Goal: Information Seeking & Learning: Learn about a topic

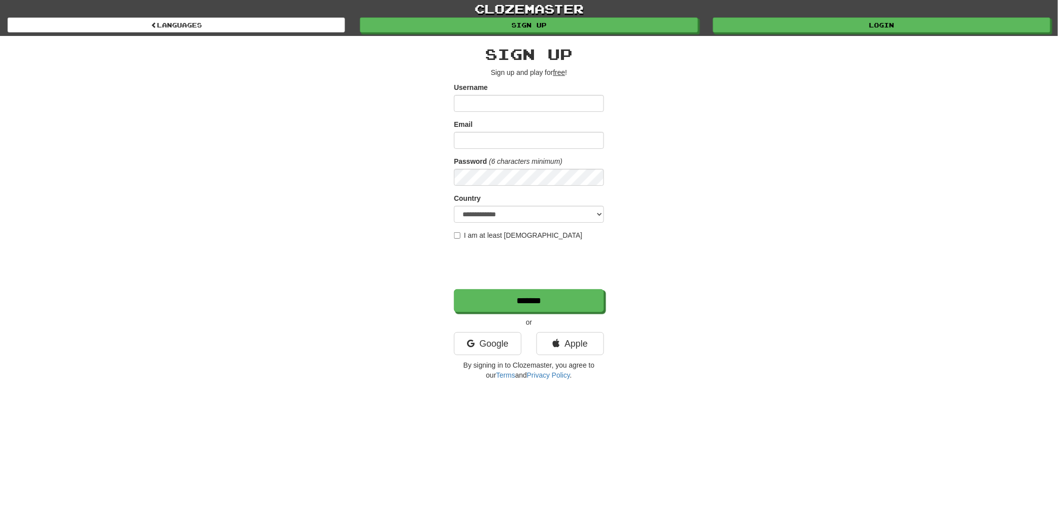
click at [486, 100] on input "Username" at bounding box center [529, 103] width 150 height 17
click at [671, 79] on div "**********" at bounding box center [528, 210] width 585 height 349
click at [853, 27] on link "Login" at bounding box center [881, 25] width 337 height 15
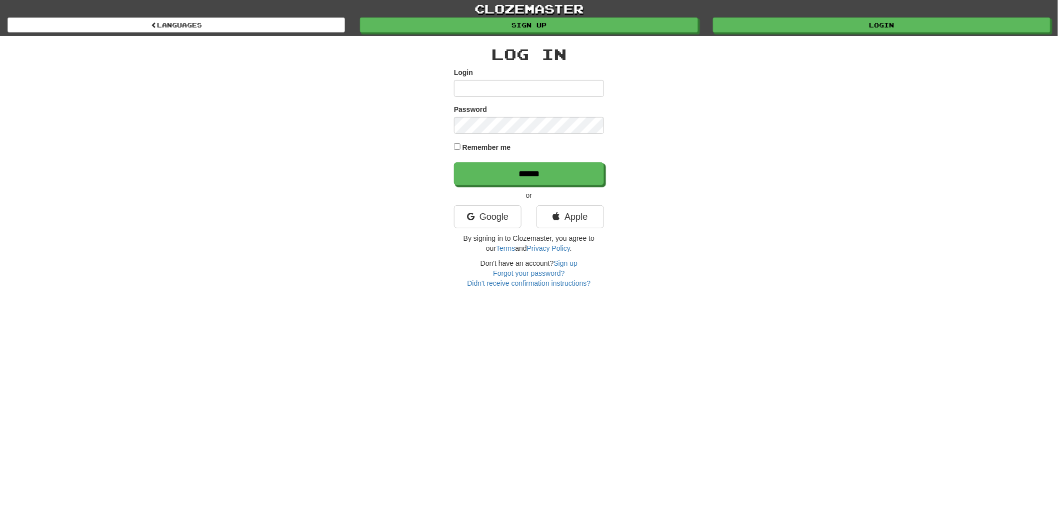
type input "**********"
click at [472, 173] on input "******" at bounding box center [529, 174] width 150 height 23
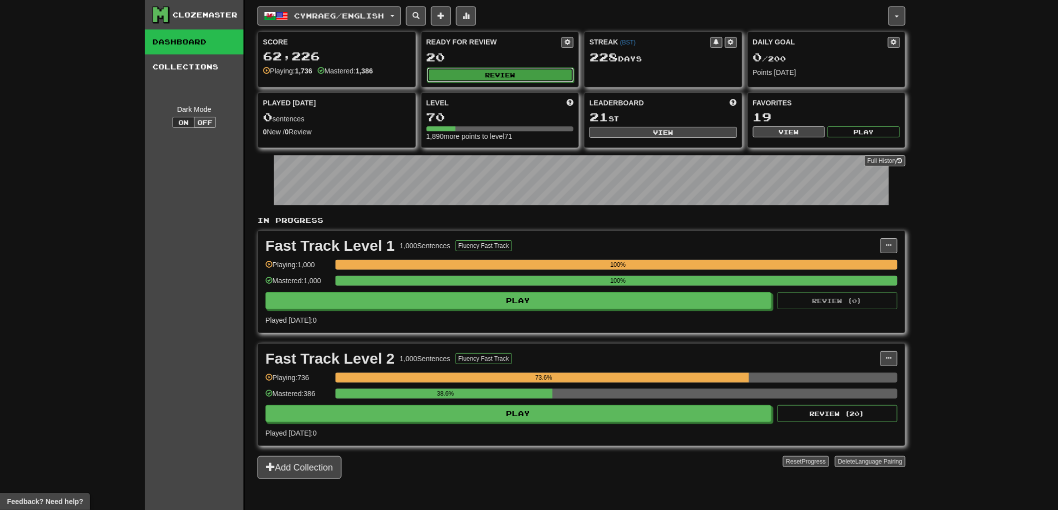
click at [474, 77] on button "Review" at bounding box center [500, 74] width 147 height 15
select select "**"
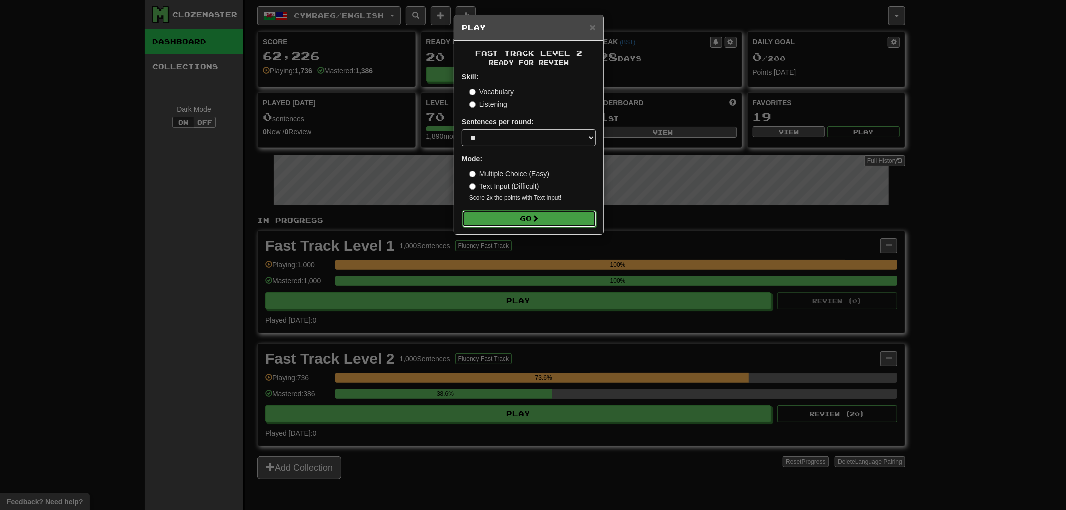
click at [522, 223] on button "Go" at bounding box center [529, 218] width 134 height 17
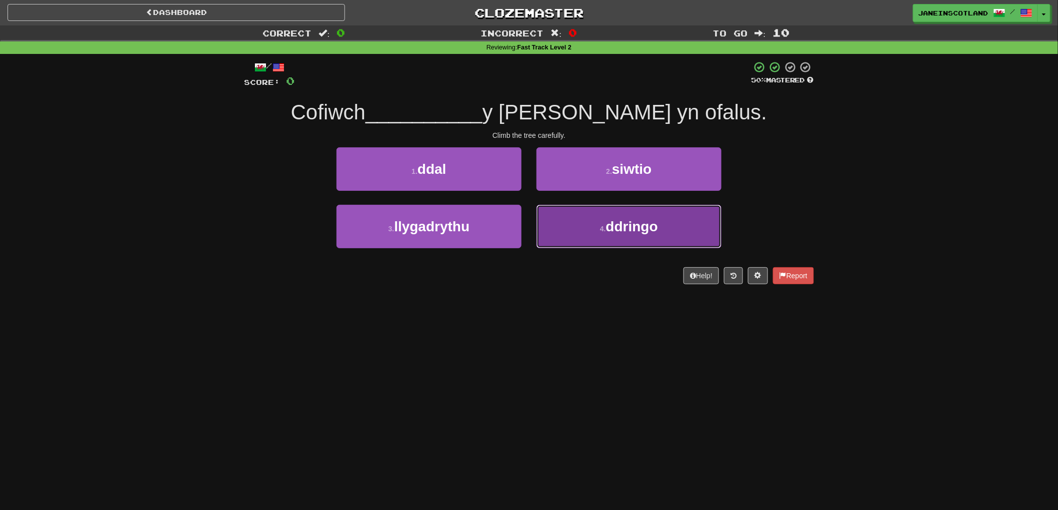
click at [643, 230] on span "ddringo" at bounding box center [632, 226] width 52 height 15
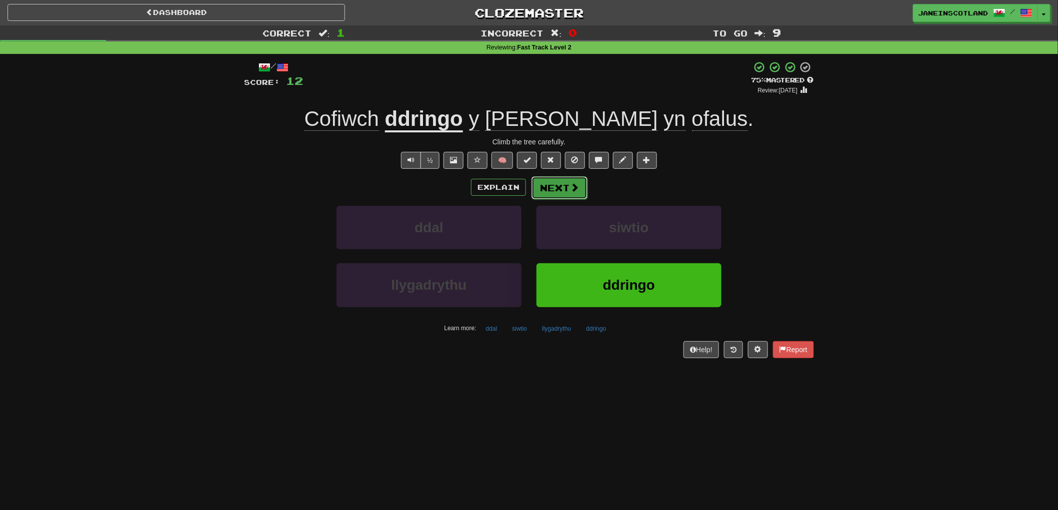
click at [568, 184] on button "Next" at bounding box center [559, 187] width 56 height 23
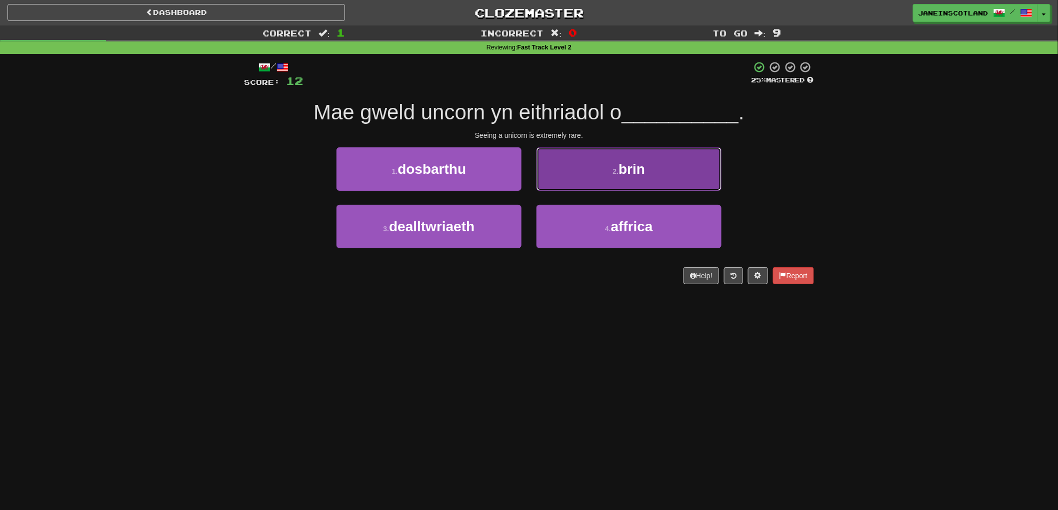
click at [678, 175] on button "2 . brin" at bounding box center [628, 168] width 185 height 43
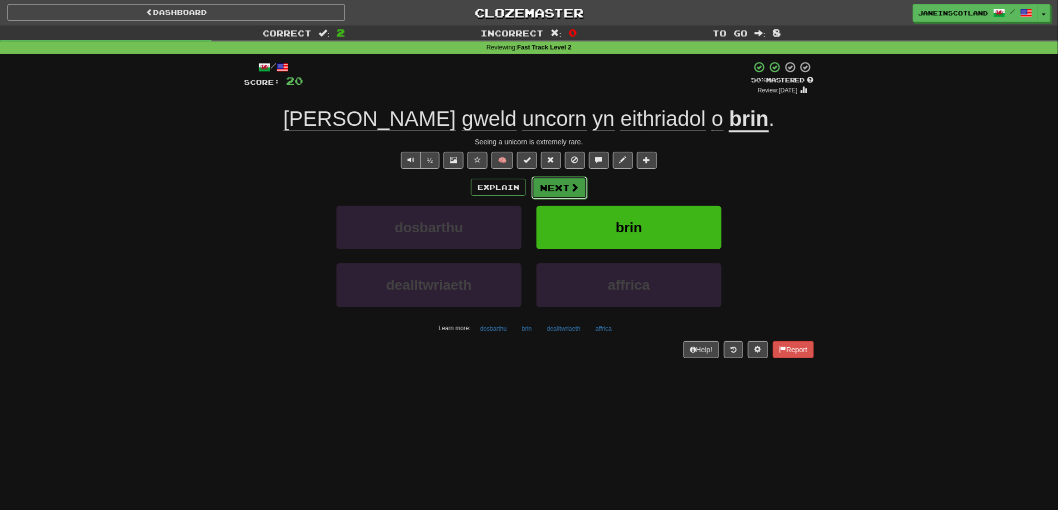
click at [570, 183] on span at bounding box center [574, 187] width 9 height 9
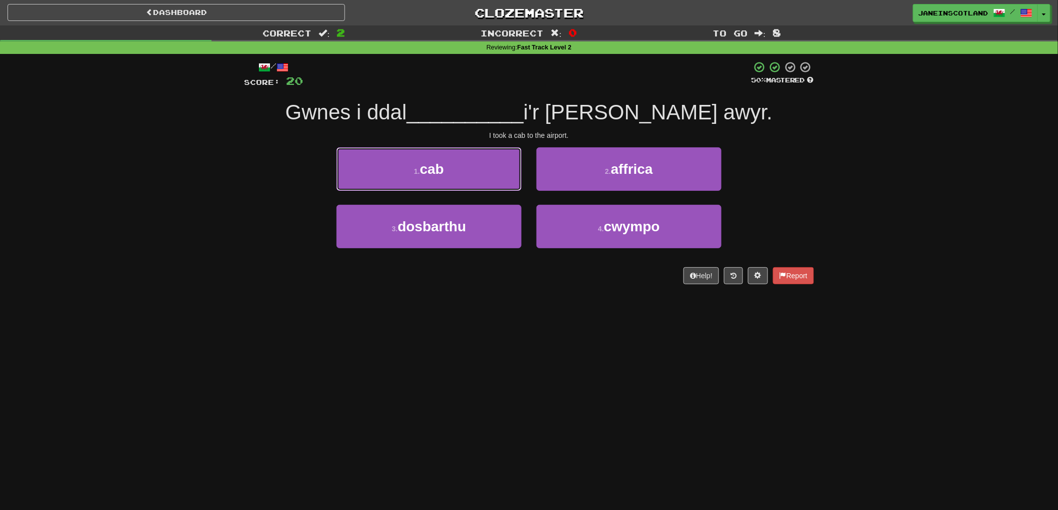
drag, startPoint x: 418, startPoint y: 167, endPoint x: 440, endPoint y: 166, distance: 22.0
click at [417, 167] on small "1 ." at bounding box center [417, 171] width 6 height 8
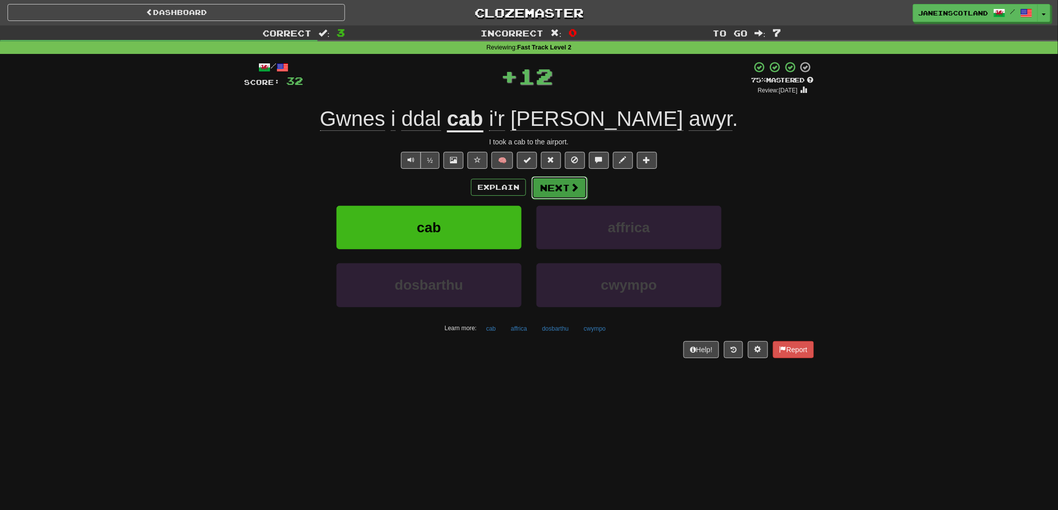
click at [572, 186] on span at bounding box center [574, 187] width 9 height 9
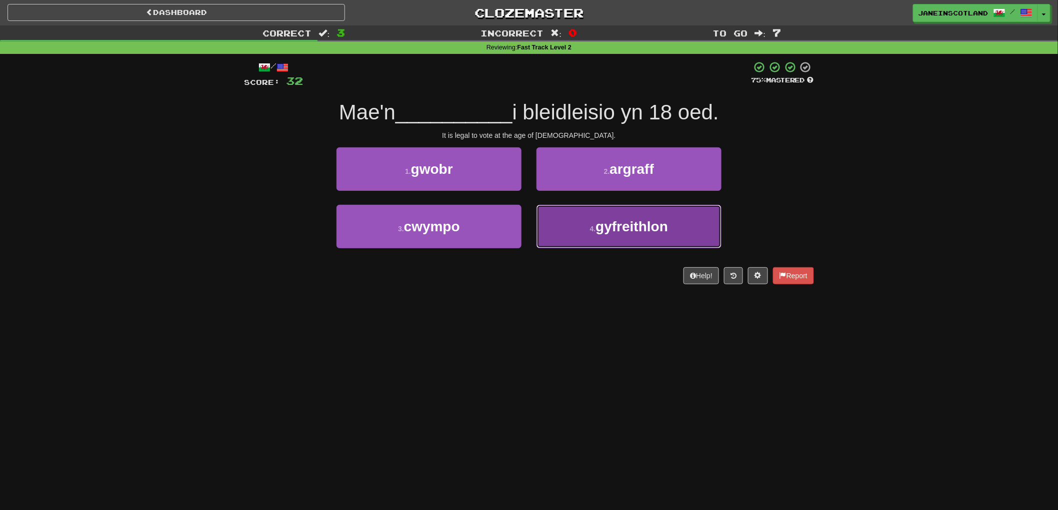
click at [645, 230] on span "gyfreithlon" at bounding box center [632, 226] width 72 height 15
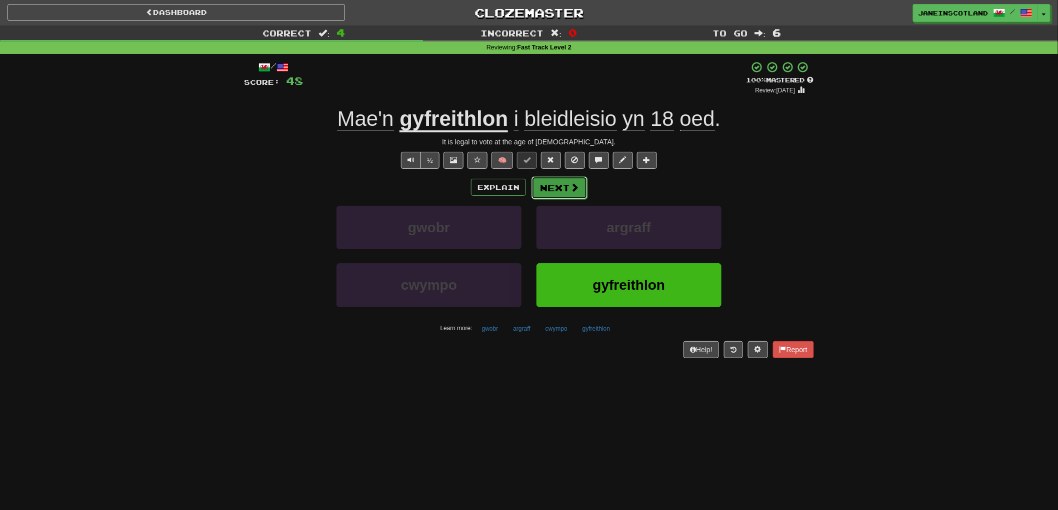
click at [563, 190] on button "Next" at bounding box center [559, 187] width 56 height 23
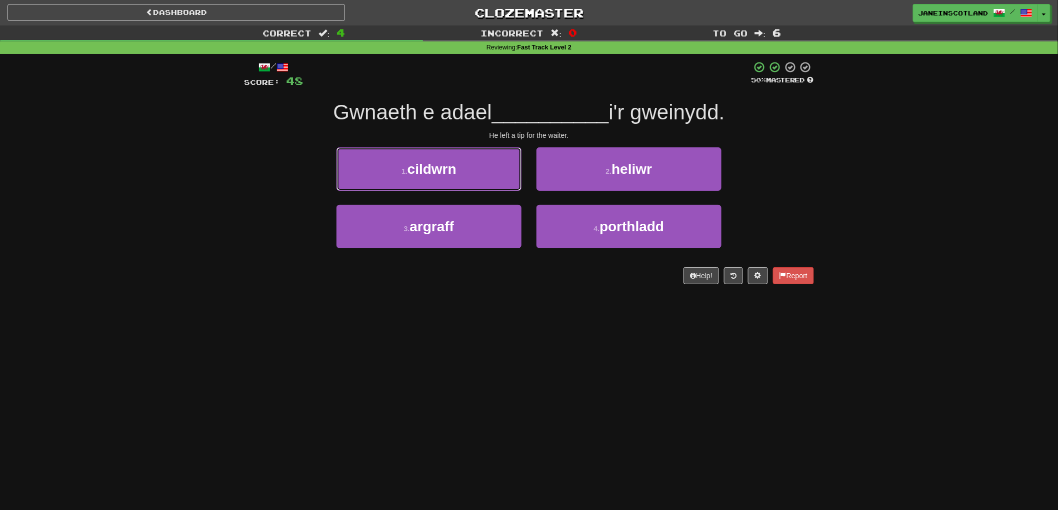
click at [464, 174] on button "1 . cildwrn" at bounding box center [428, 168] width 185 height 43
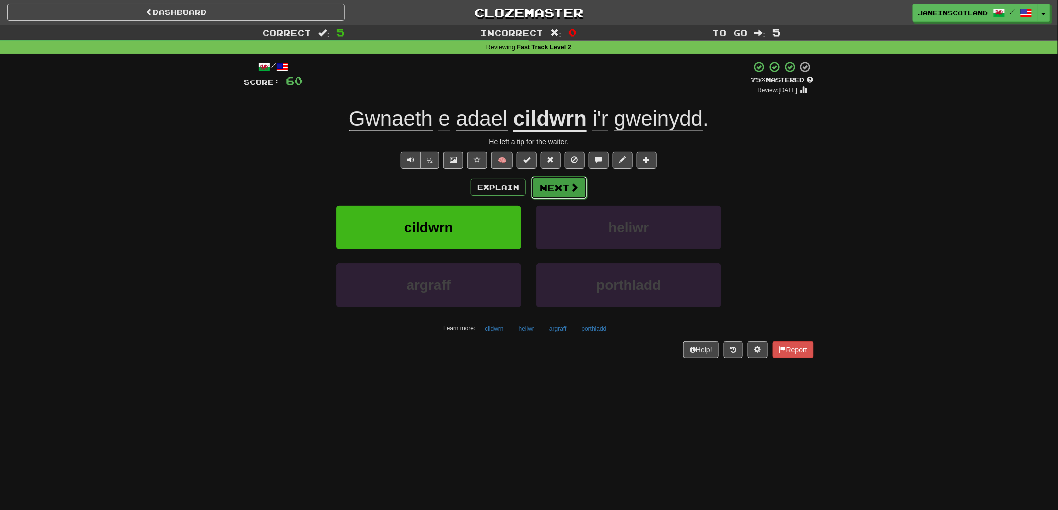
click at [565, 183] on button "Next" at bounding box center [559, 187] width 56 height 23
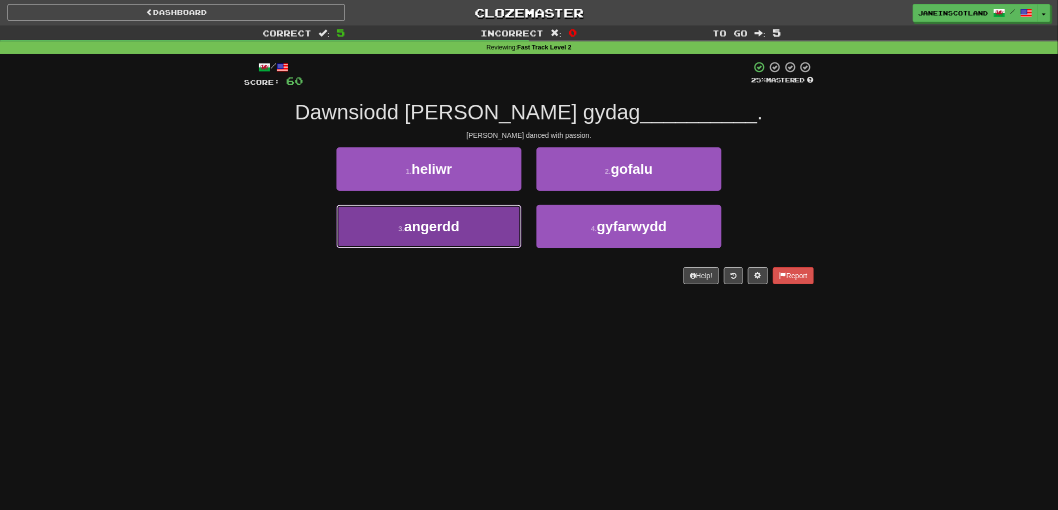
click at [466, 233] on button "3 . angerdd" at bounding box center [428, 226] width 185 height 43
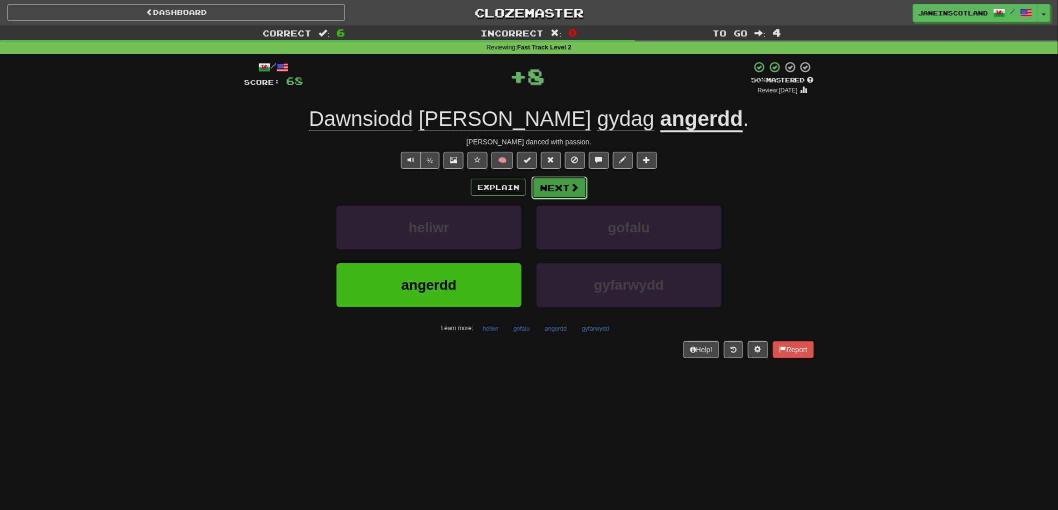
click at [567, 186] on button "Next" at bounding box center [559, 187] width 56 height 23
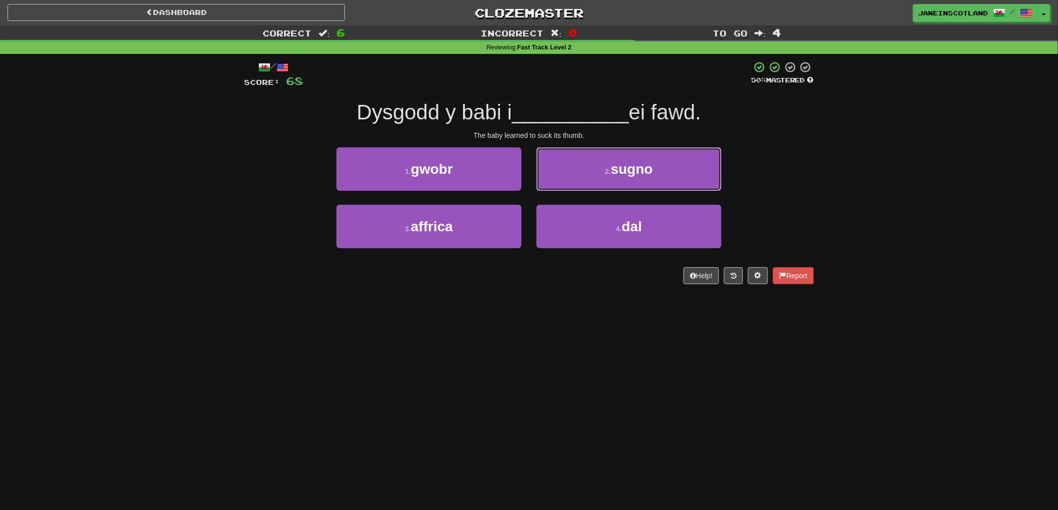
click at [656, 171] on button "2 . sugno" at bounding box center [628, 168] width 185 height 43
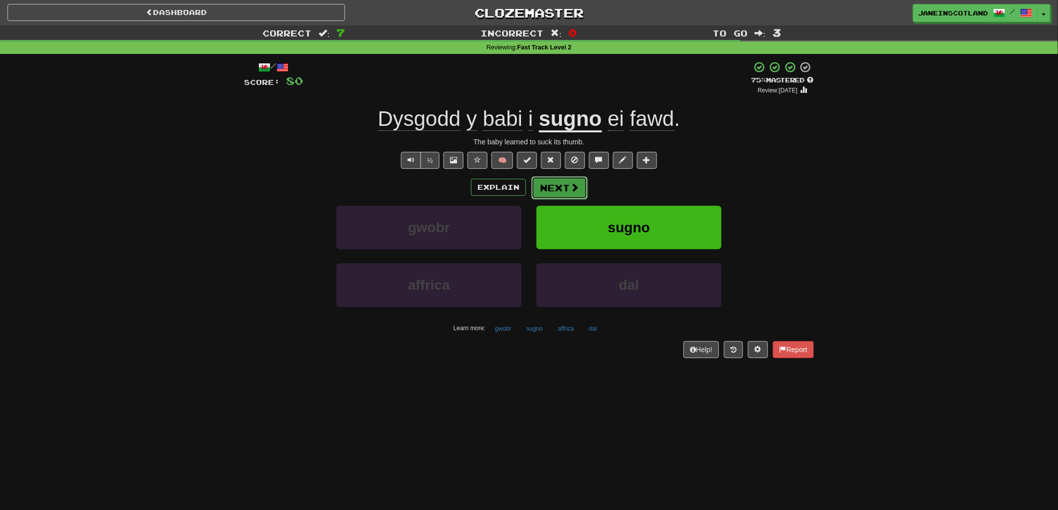
click at [570, 189] on span at bounding box center [574, 187] width 9 height 9
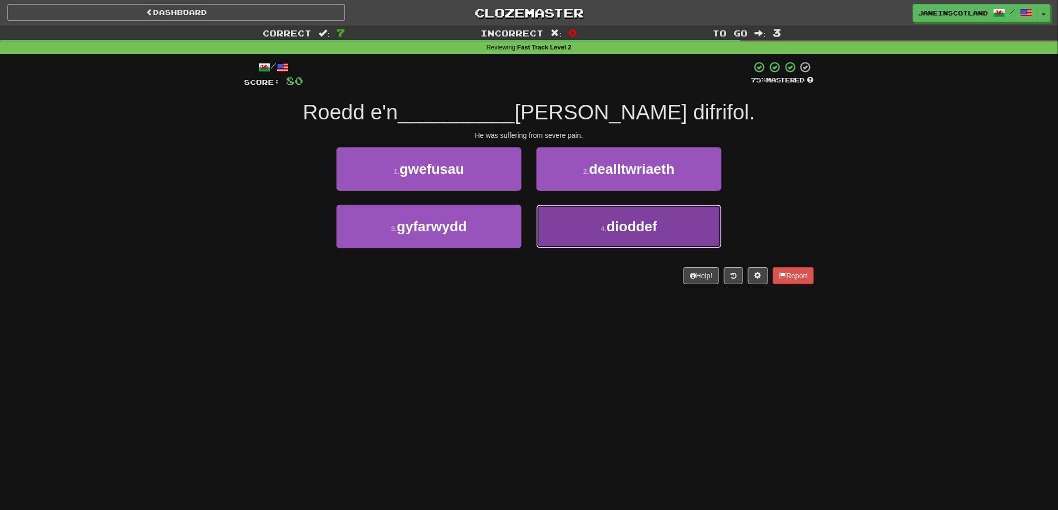
click at [676, 227] on button "4 . dioddef" at bounding box center [628, 226] width 185 height 43
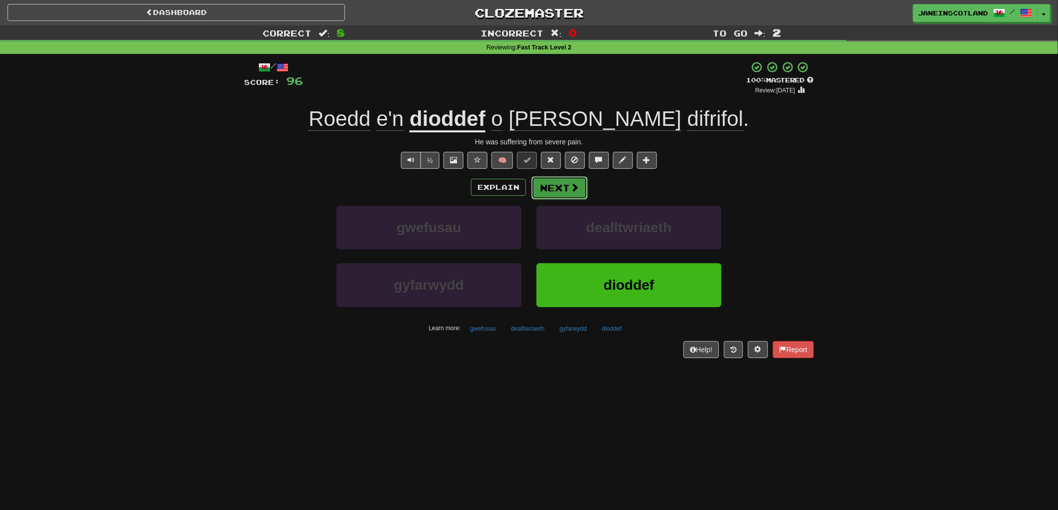
click at [549, 190] on button "Next" at bounding box center [559, 187] width 56 height 23
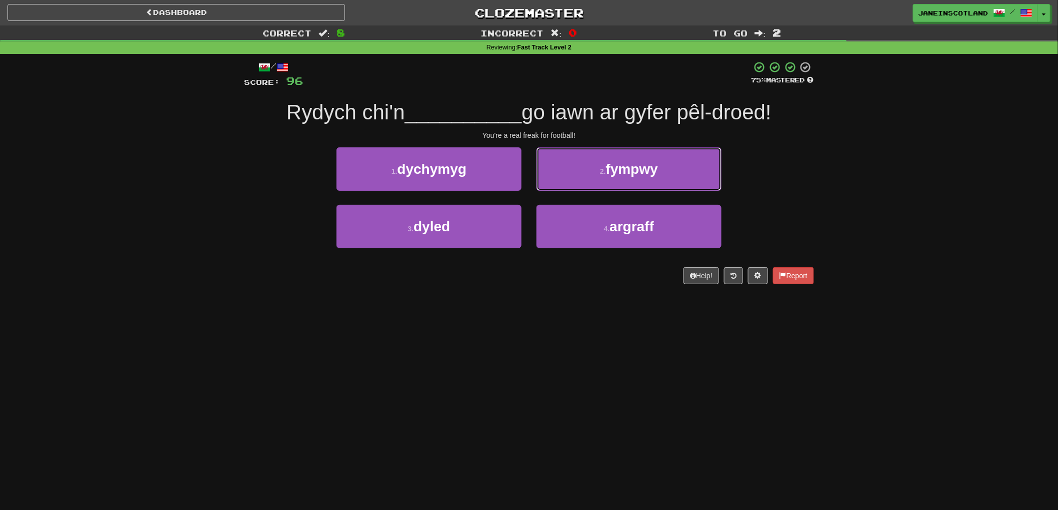
click at [666, 167] on button "2 . fympwy" at bounding box center [628, 168] width 185 height 43
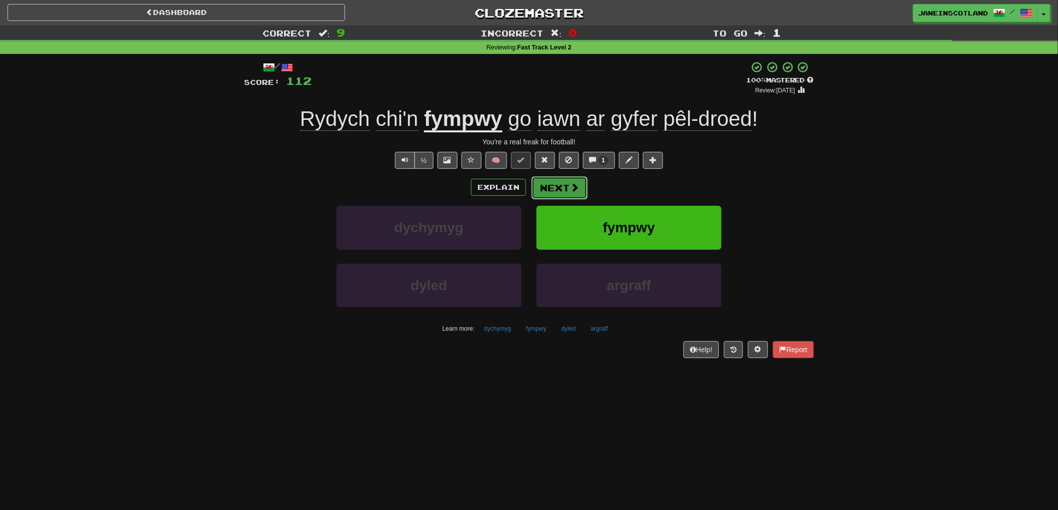
click at [564, 183] on button "Next" at bounding box center [559, 187] width 56 height 23
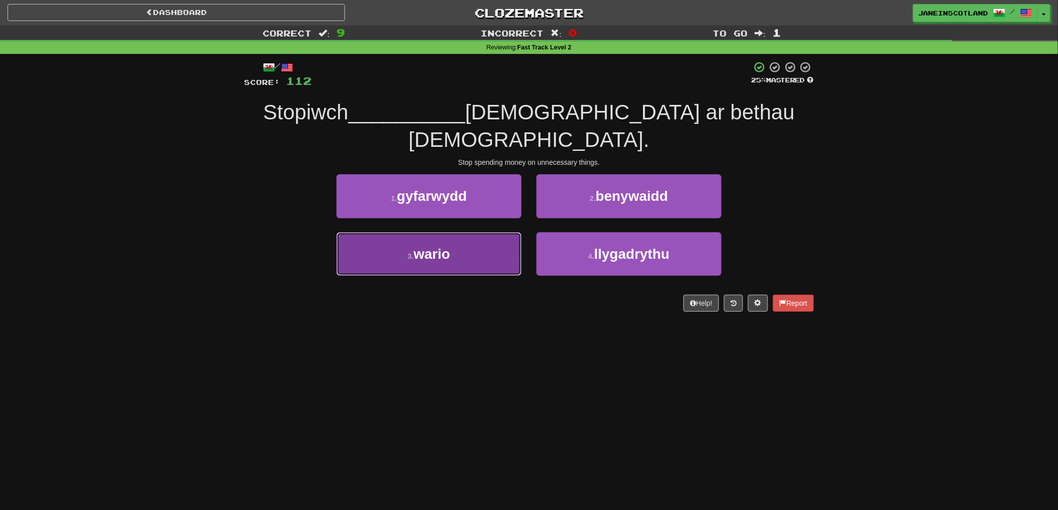
click at [431, 232] on button "3 . wario" at bounding box center [428, 253] width 185 height 43
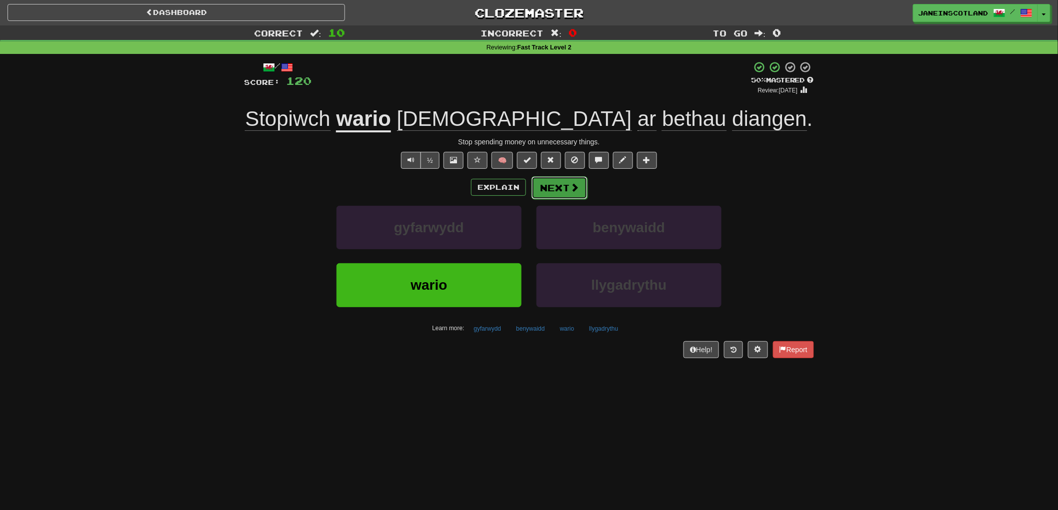
click at [570, 185] on span at bounding box center [574, 187] width 9 height 9
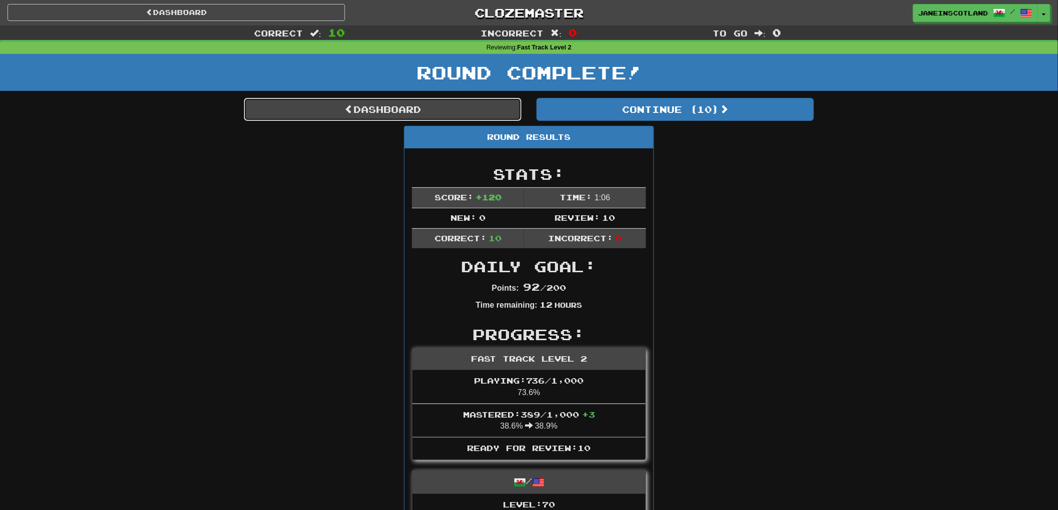
click at [360, 112] on link "Dashboard" at bounding box center [382, 109] width 277 height 23
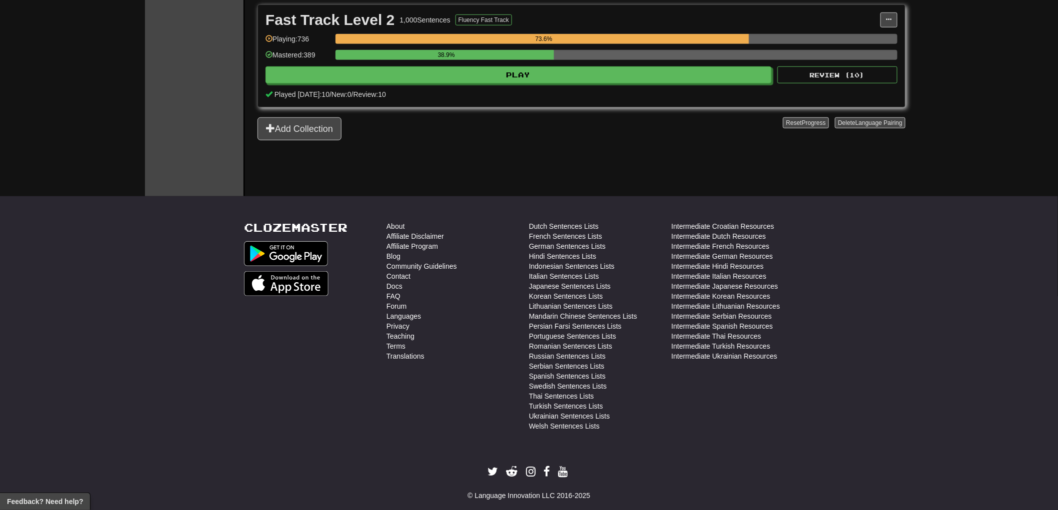
scroll to position [355, 0]
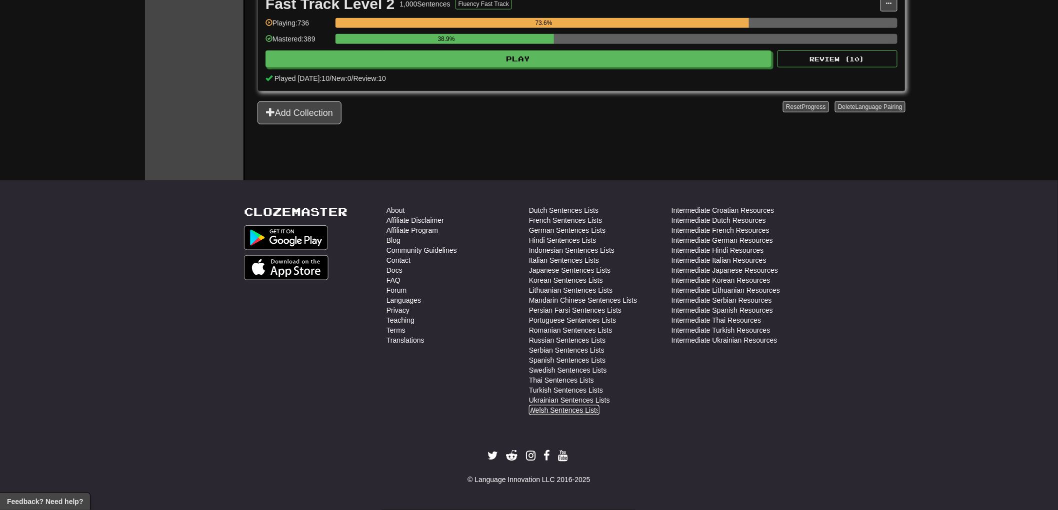
click at [546, 408] on link "Welsh Sentences Lists" at bounding box center [564, 410] width 70 height 10
